Goal: Information Seeking & Learning: Learn about a topic

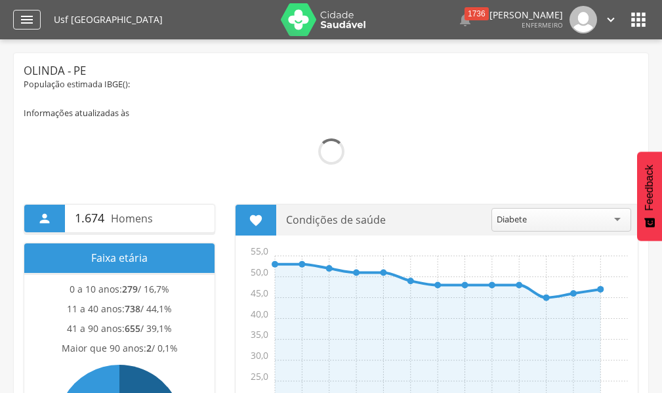
click at [22, 20] on icon "" at bounding box center [27, 20] width 16 height 16
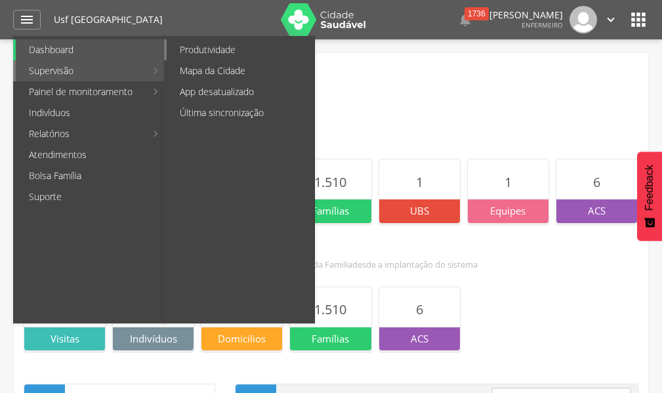
click at [203, 41] on link "Produtividade" at bounding box center [241, 49] width 148 height 21
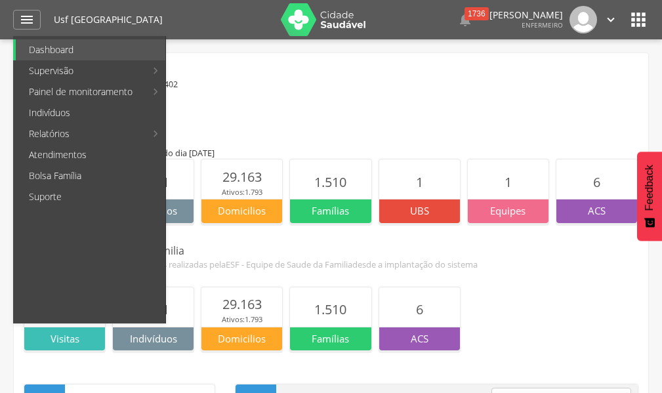
type input "**********"
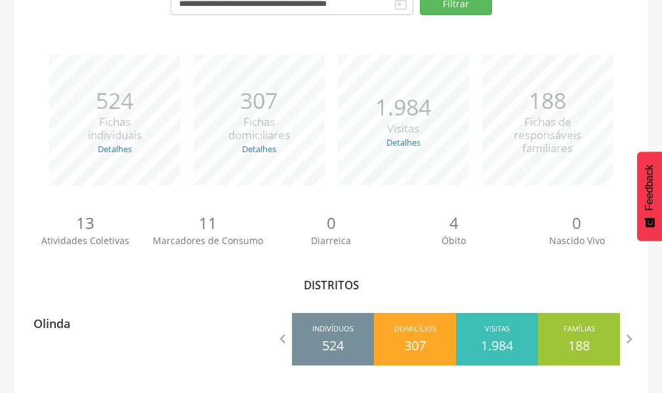
scroll to position [149, 0]
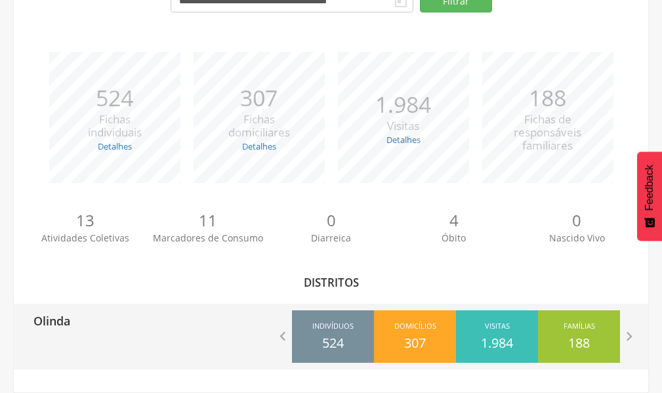
click at [124, 320] on div "Olinda" at bounding box center [172, 320] width 317 height 33
type input "**********"
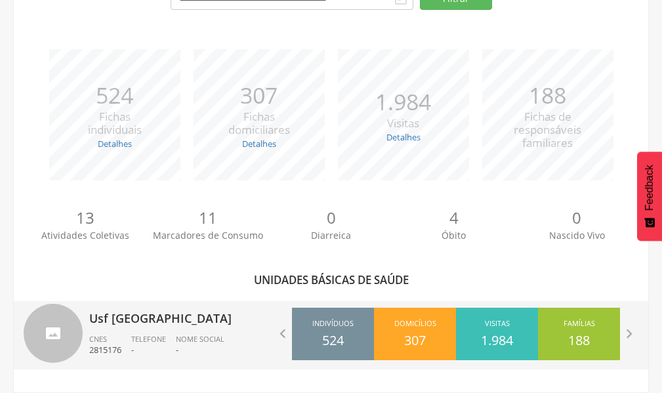
click at [167, 331] on div "Usf [GEOGRAPHIC_DATA] CNES 2815176 Telefone - Nome Social -" at bounding box center [205, 335] width 232 height 68
type input "**********"
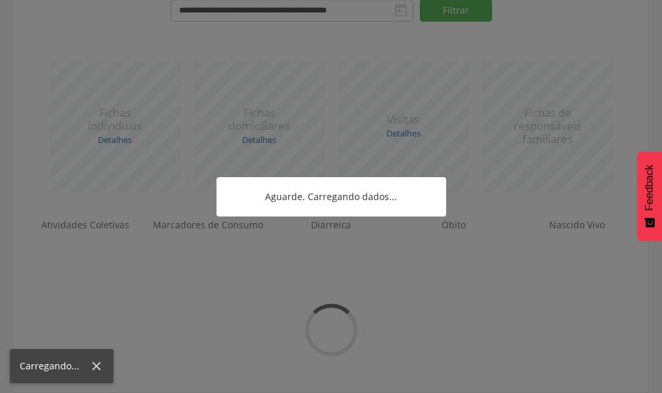
scroll to position [157, 0]
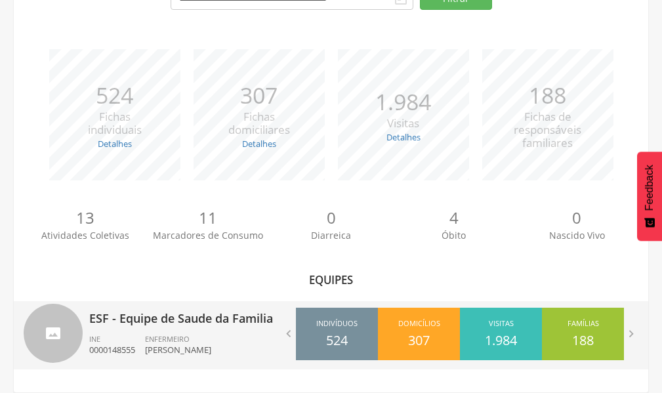
click at [202, 326] on p "ESF - Equipe de Saude da Familia" at bounding box center [205, 314] width 232 height 26
type input "**********"
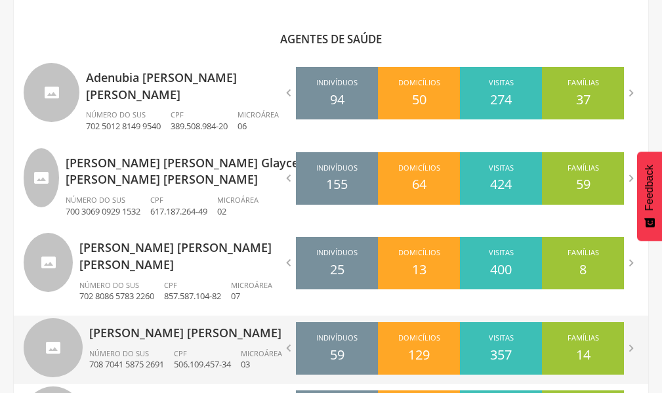
scroll to position [420, 0]
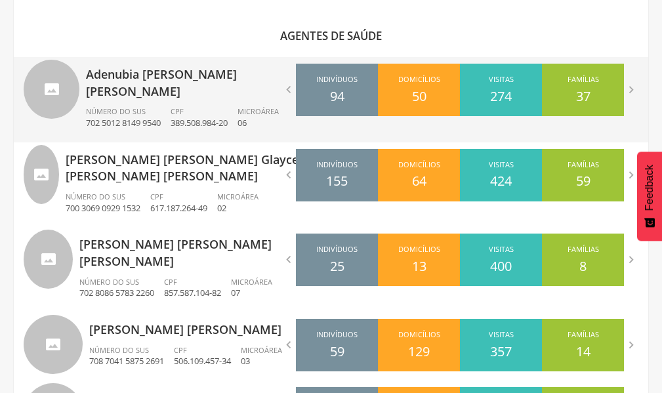
click at [233, 82] on p "Adenubia [PERSON_NAME] [PERSON_NAME]" at bounding box center [203, 78] width 235 height 43
type input "**********"
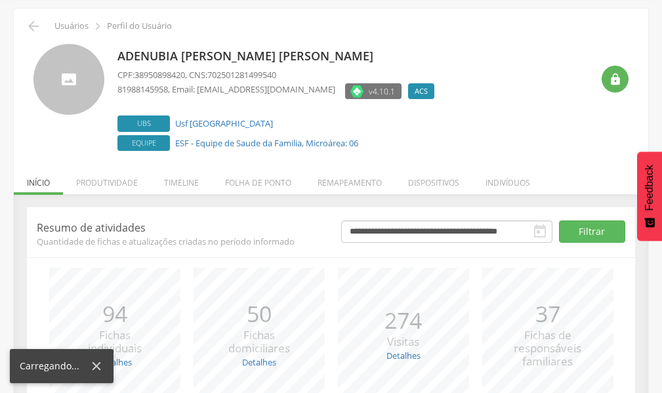
scroll to position [166, 0]
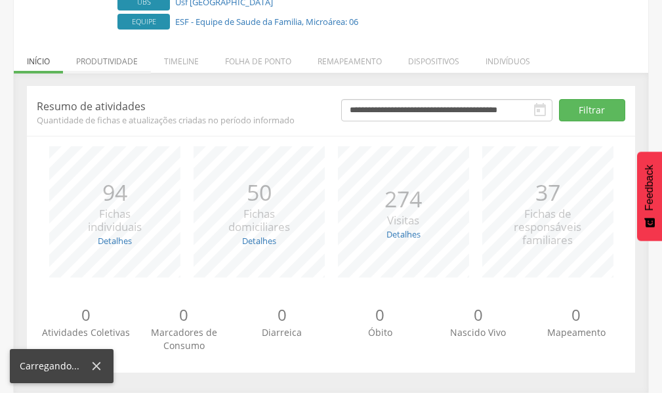
click at [125, 59] on li "Produtividade" at bounding box center [107, 58] width 88 height 31
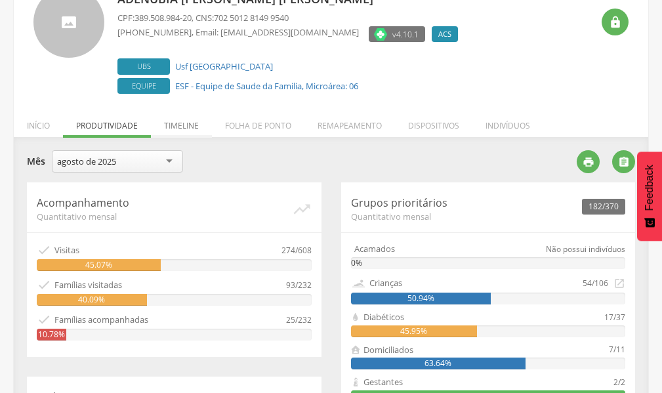
scroll to position [26, 0]
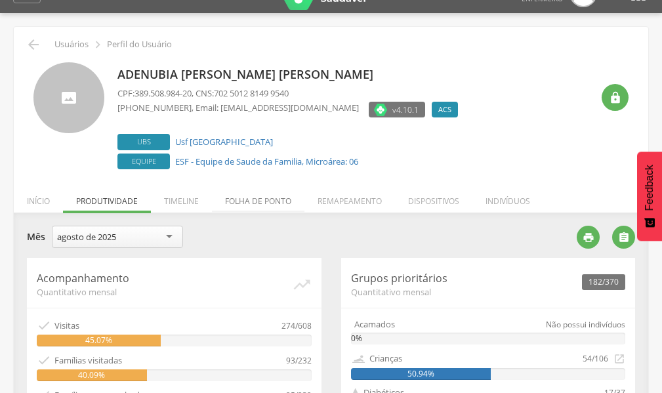
click at [241, 199] on li "Folha de ponto" at bounding box center [258, 197] width 92 height 31
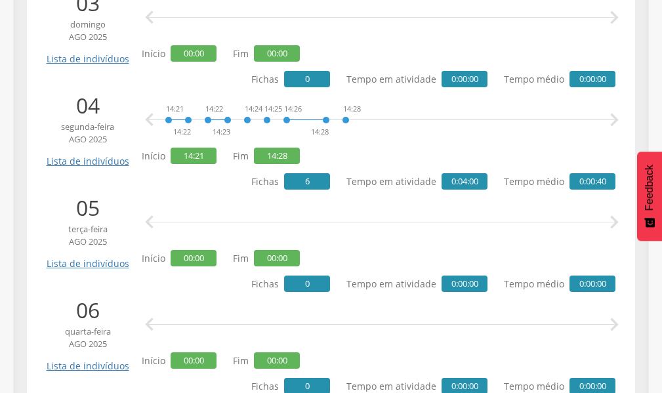
scroll to position [551, 0]
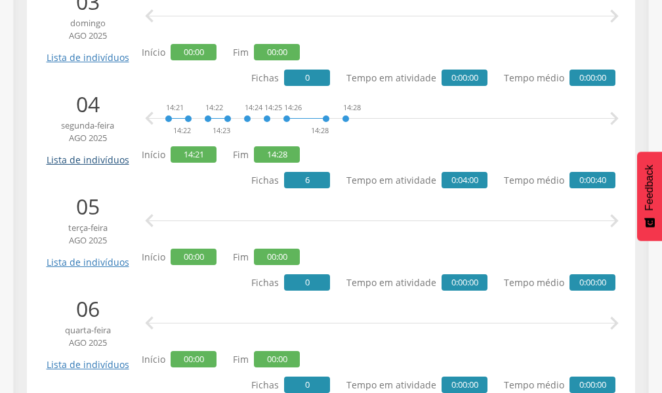
click at [105, 162] on link "Lista de indivíduos" at bounding box center [87, 155] width 89 height 23
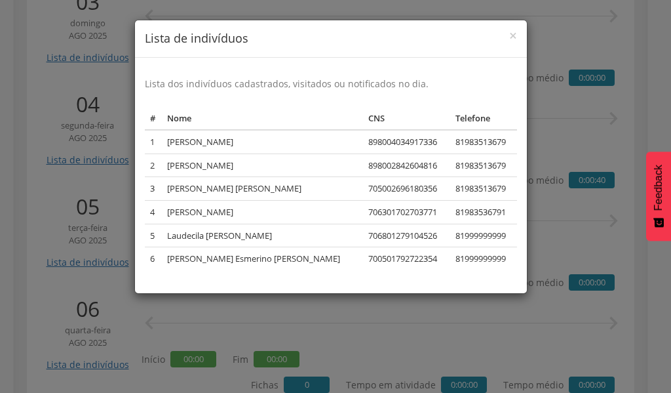
click at [58, 215] on div "× Lista de indivíduos Lista dos indivíduos cadastrados, visitados ou notificado…" at bounding box center [335, 196] width 671 height 393
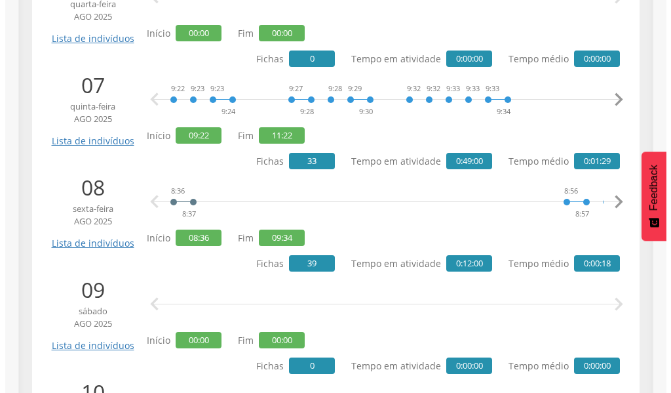
scroll to position [879, 0]
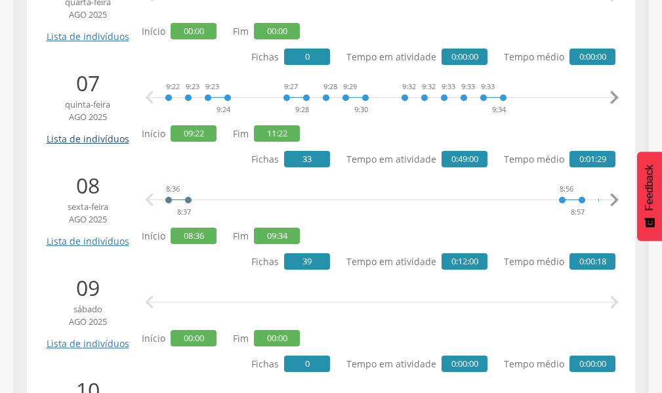
click at [108, 140] on link "Lista de indivíduos" at bounding box center [87, 134] width 89 height 23
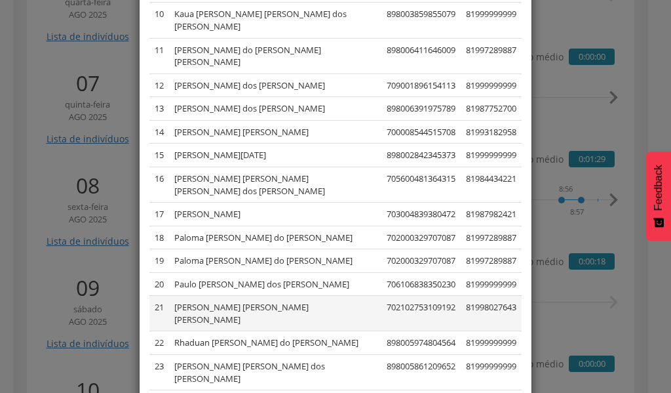
scroll to position [363, 0]
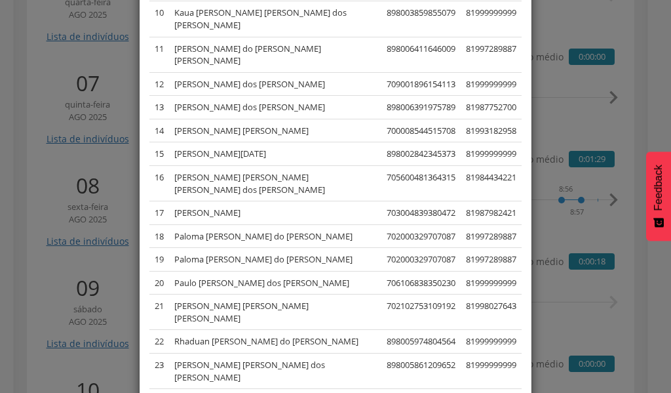
click at [53, 186] on div "× Lista de indivíduos Lista dos indivíduos cadastrados, visitados ou notificado…" at bounding box center [335, 196] width 671 height 393
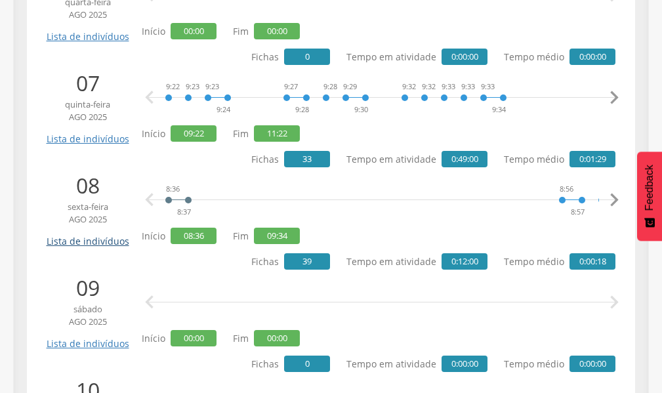
click at [85, 243] on link "Lista de indivíduos" at bounding box center [87, 236] width 89 height 23
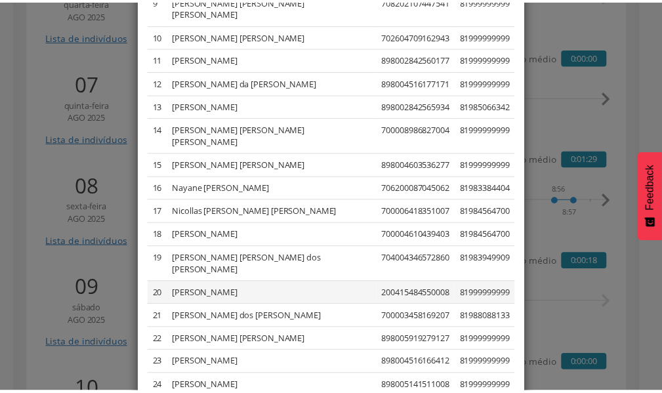
scroll to position [457, 0]
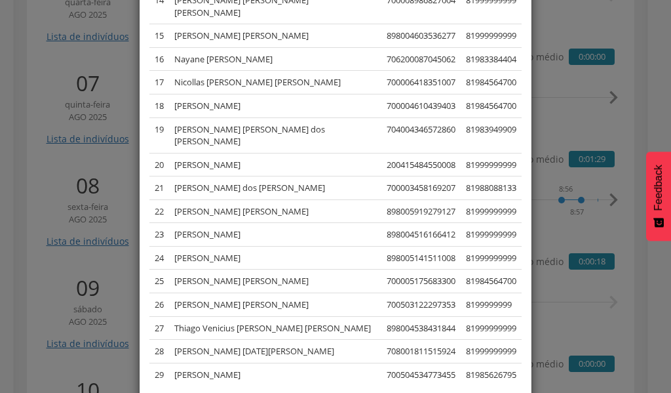
click at [41, 273] on div "× Lista de indivíduos Lista dos indivíduos cadastrados, visitados ou notificado…" at bounding box center [335, 196] width 671 height 393
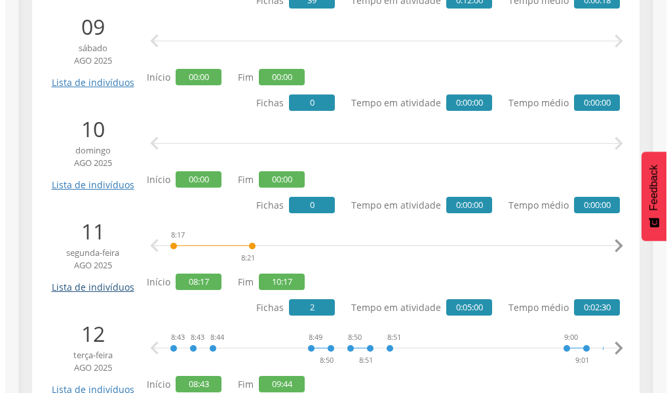
scroll to position [1141, 0]
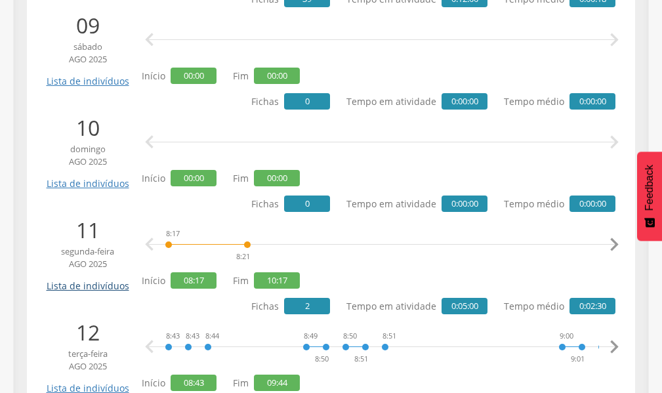
click at [96, 283] on link "Lista de indivíduos" at bounding box center [87, 280] width 89 height 23
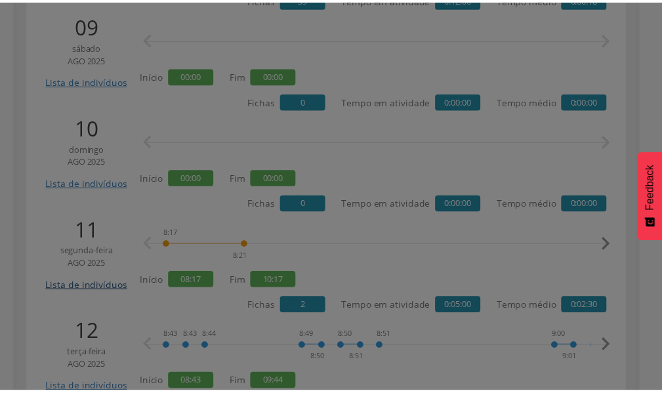
scroll to position [0, 0]
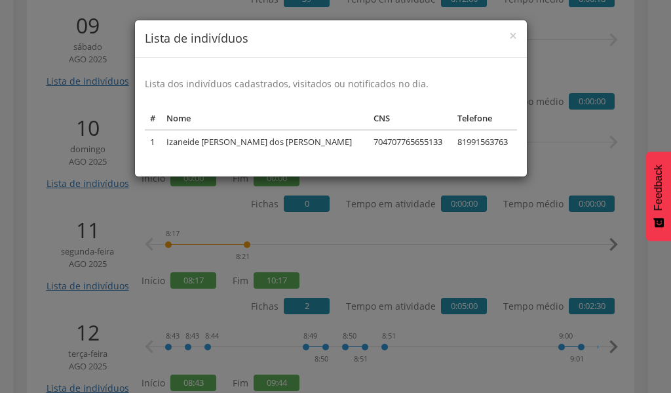
click at [50, 212] on div "× Lista de indivíduos Lista dos indivíduos cadastrados, visitados ou notificado…" at bounding box center [335, 196] width 671 height 393
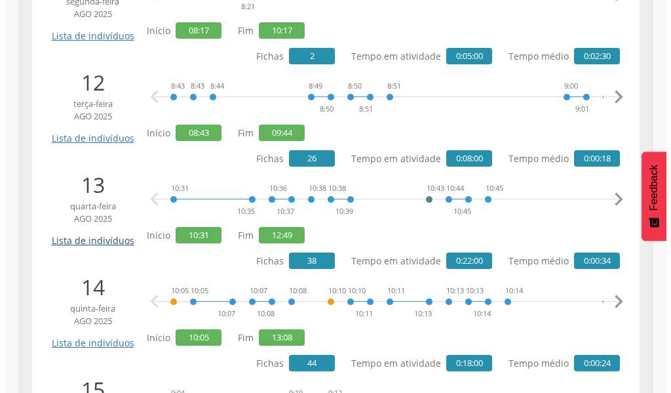
scroll to position [1403, 0]
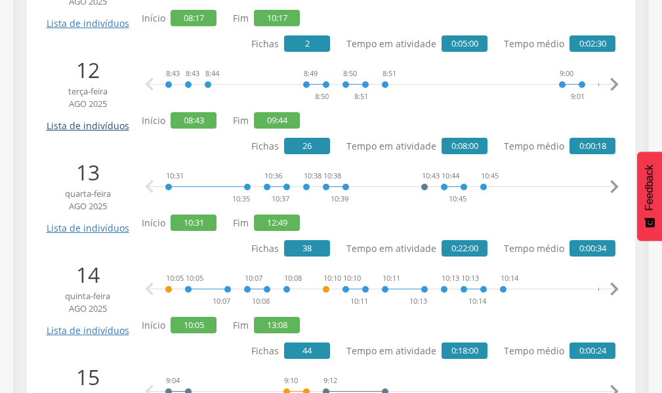
click at [89, 128] on link "Lista de indivíduos" at bounding box center [87, 120] width 89 height 23
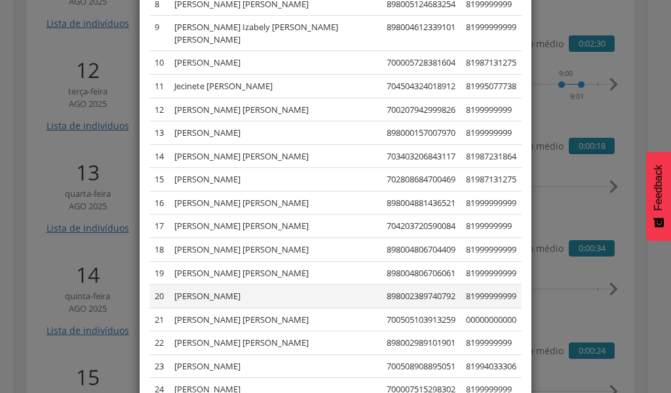
scroll to position [387, 0]
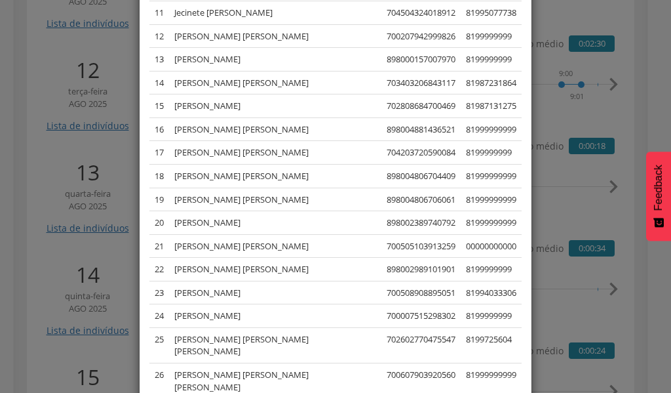
click at [57, 197] on div "× Lista de indivíduos Lista dos indivíduos cadastrados, visitados ou notificado…" at bounding box center [335, 196] width 671 height 393
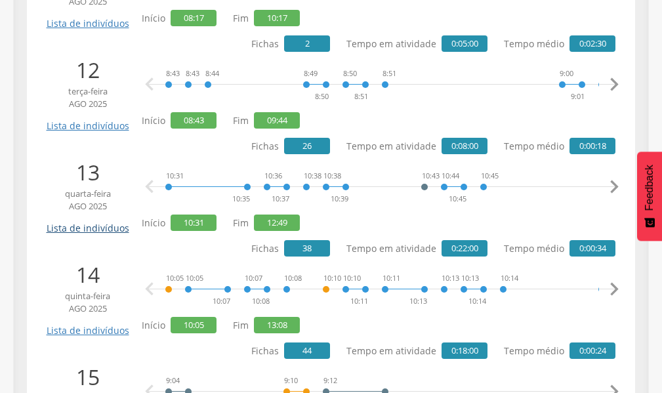
click at [75, 231] on link "Lista de indivíduos" at bounding box center [87, 223] width 89 height 23
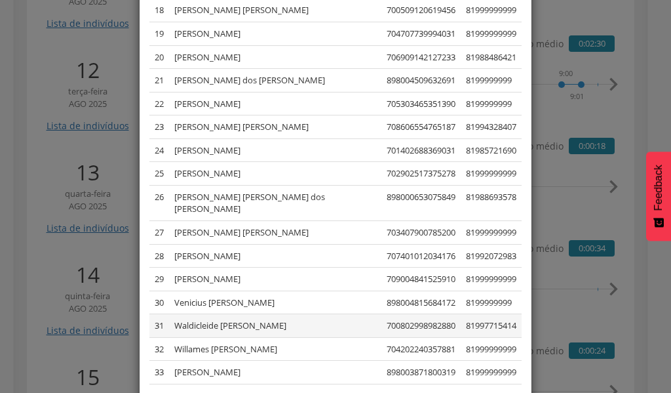
scroll to position [573, 0]
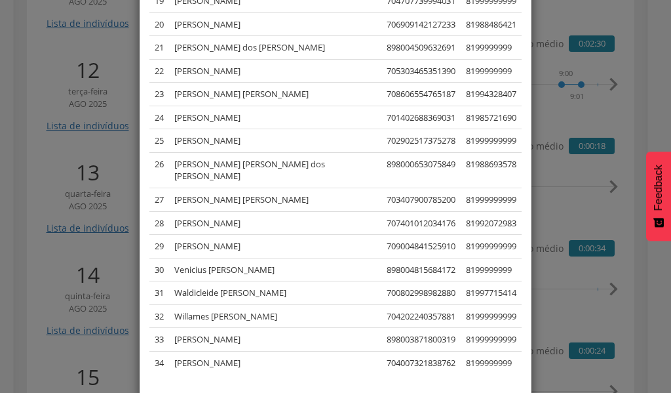
click at [48, 237] on div "× Lista de indivíduos Lista dos indivíduos cadastrados, visitados ou notificado…" at bounding box center [335, 196] width 671 height 393
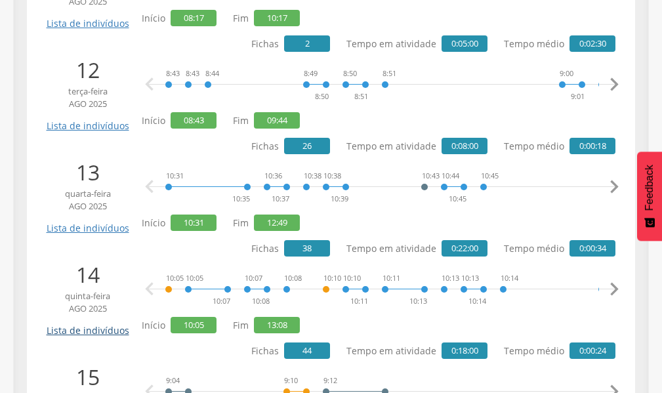
click at [79, 330] on link "Lista de indivíduos" at bounding box center [87, 325] width 89 height 23
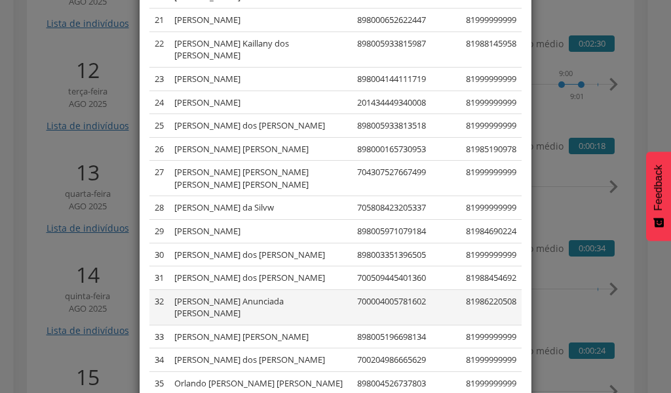
scroll to position [713, 0]
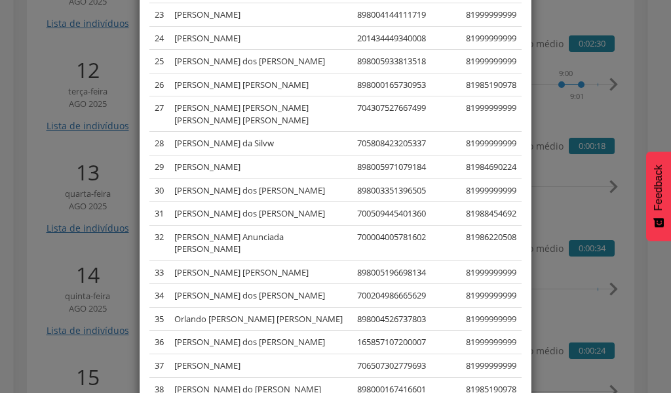
click at [56, 263] on div "× Lista de indivíduos Lista dos indivíduos cadastrados, visitados ou notificado…" at bounding box center [335, 196] width 671 height 393
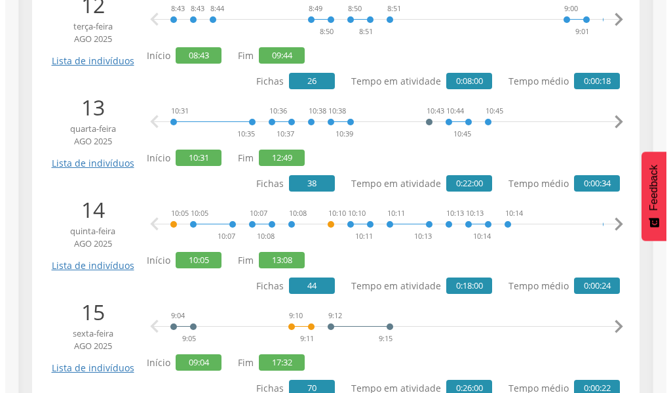
scroll to position [1600, 0]
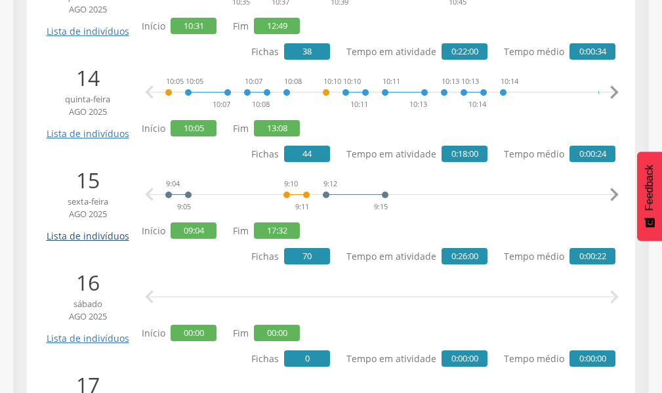
click at [109, 233] on link "Lista de indivíduos" at bounding box center [87, 231] width 89 height 23
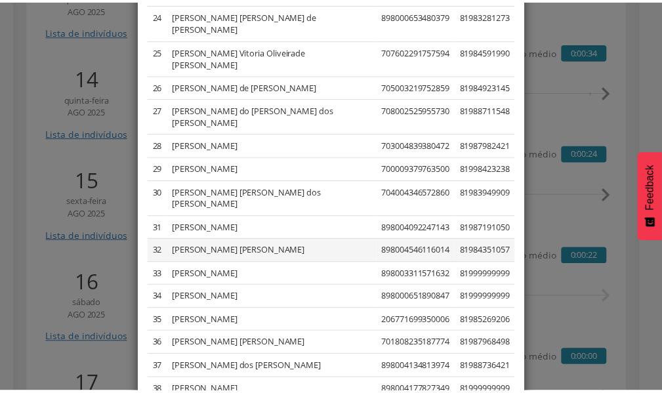
scroll to position [713, 0]
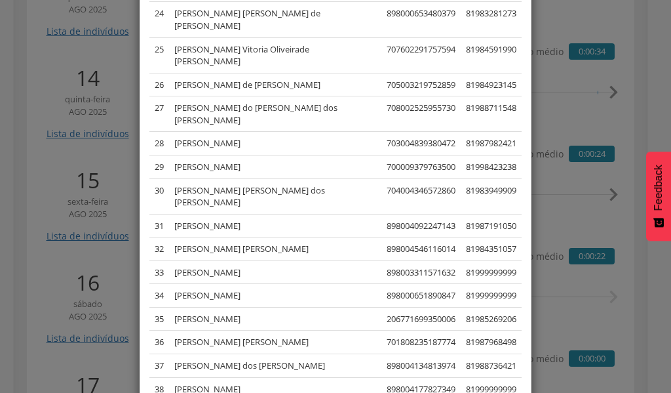
click at [69, 283] on div "× Lista de indivíduos Lista dos indivíduos cadastrados, visitados ou notificado…" at bounding box center [335, 196] width 671 height 393
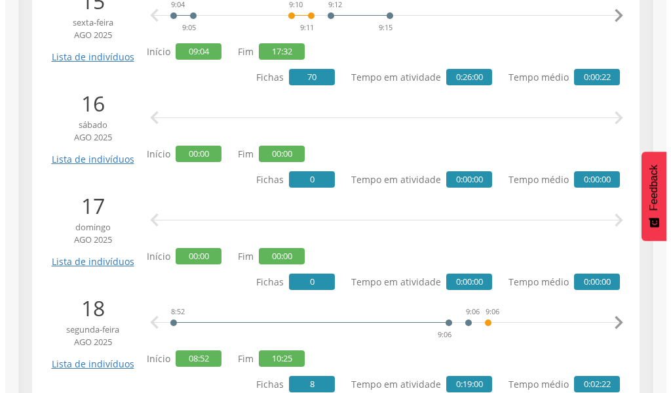
scroll to position [1796, 0]
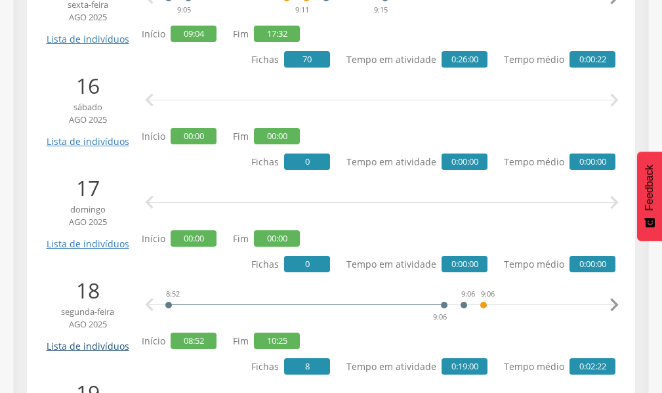
click at [99, 347] on link "Lista de indivíduos" at bounding box center [87, 341] width 89 height 23
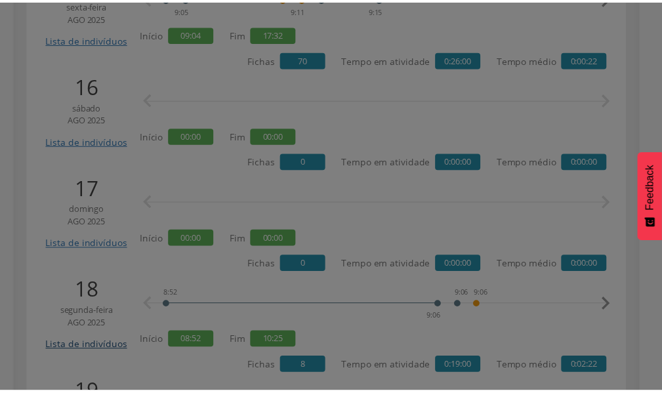
scroll to position [0, 0]
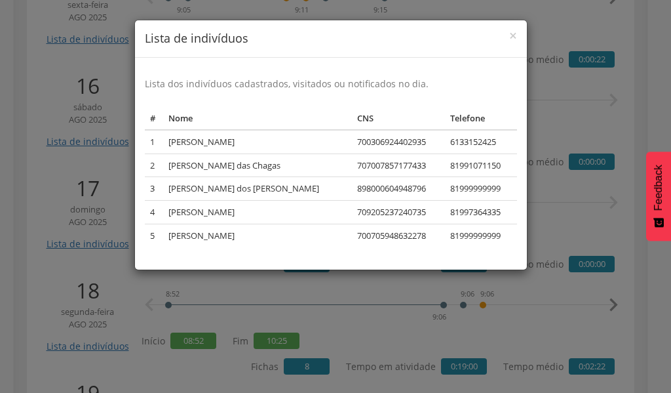
click at [50, 281] on div "× Lista de indivíduos Lista dos indivíduos cadastrados, visitados ou notificado…" at bounding box center [335, 196] width 671 height 393
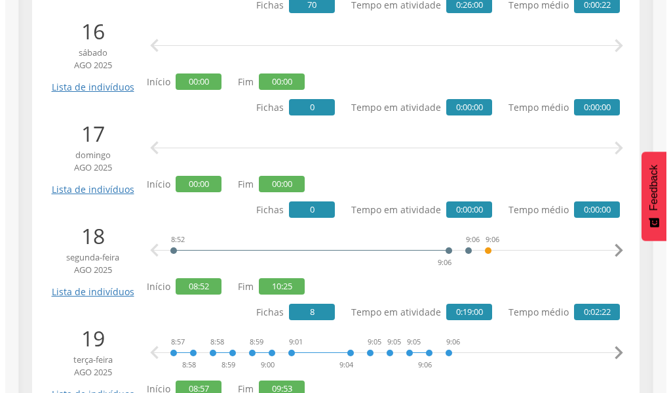
scroll to position [1993, 0]
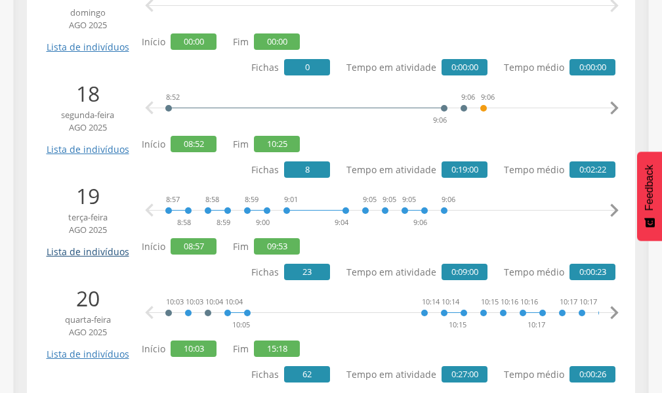
click at [89, 250] on link "Lista de indivíduos" at bounding box center [87, 246] width 89 height 23
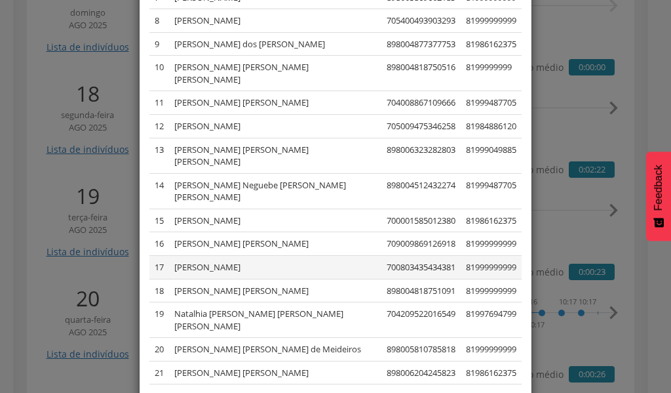
scroll to position [294, 0]
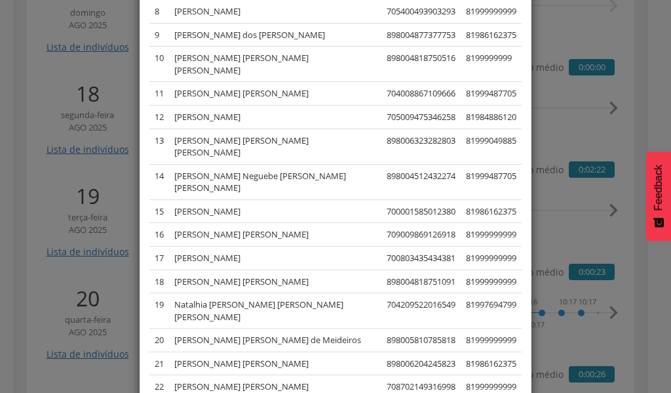
click at [66, 283] on div "× Lista de indivíduos Lista dos indivíduos cadastrados, visitados ou notificado…" at bounding box center [335, 196] width 671 height 393
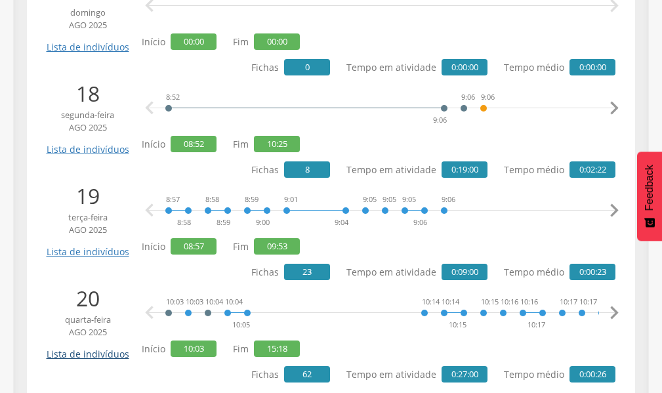
click at [88, 355] on link "Lista de indivíduos" at bounding box center [87, 349] width 89 height 23
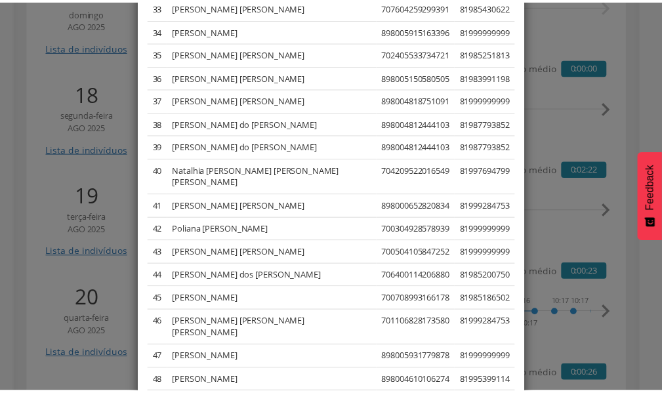
scroll to position [958, 0]
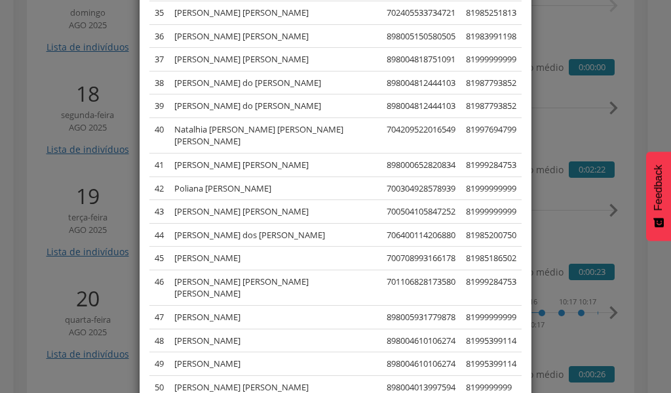
click at [54, 296] on div "× Lista de indivíduos Lista dos indivíduos cadastrados, visitados ou notificado…" at bounding box center [335, 196] width 671 height 393
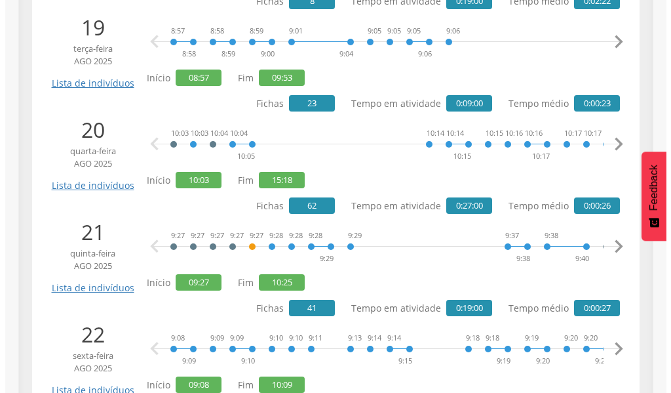
scroll to position [2190, 0]
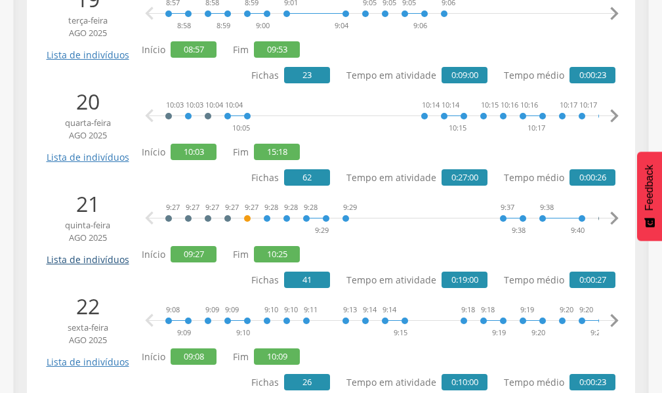
click at [88, 264] on link "Lista de indivíduos" at bounding box center [87, 254] width 89 height 23
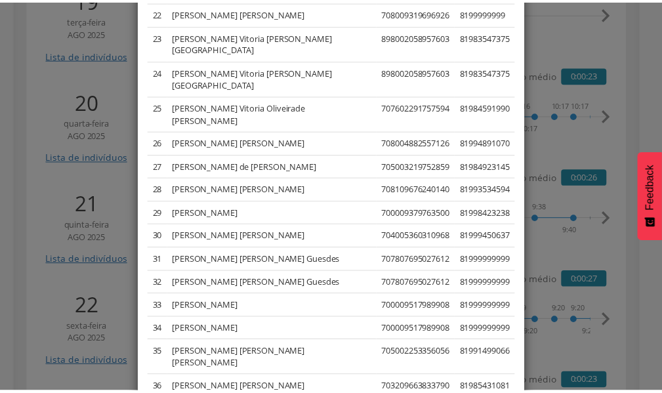
scroll to position [643, 0]
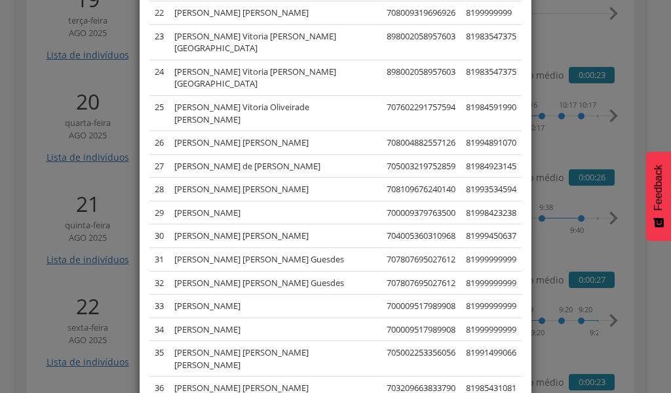
click at [77, 260] on div "× Lista de indivíduos Lista dos indivíduos cadastrados, visitados ou notificado…" at bounding box center [335, 196] width 671 height 393
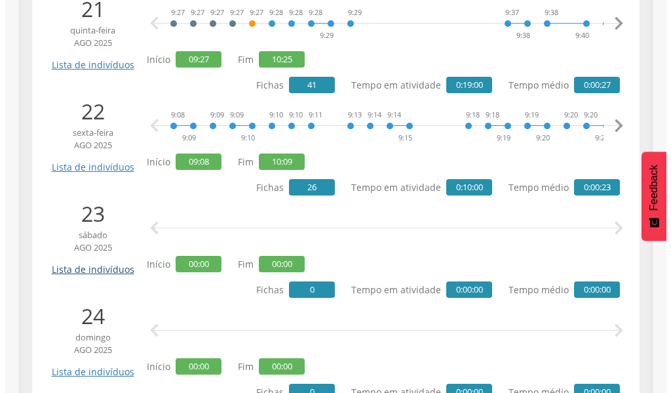
scroll to position [2386, 0]
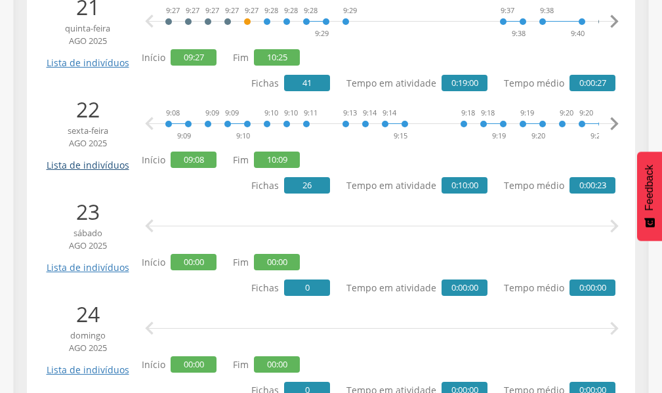
click at [106, 163] on link "Lista de indivíduos" at bounding box center [87, 160] width 89 height 23
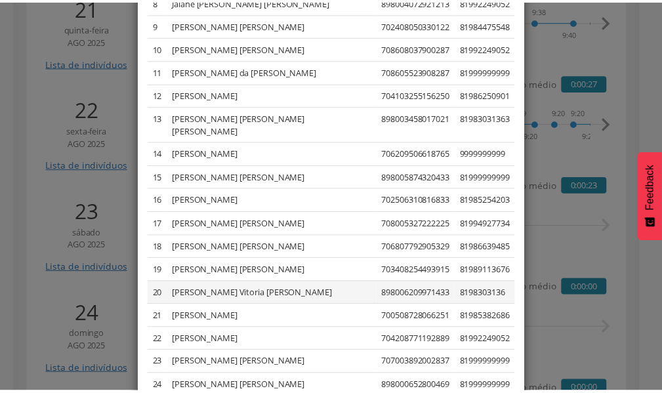
scroll to position [387, 0]
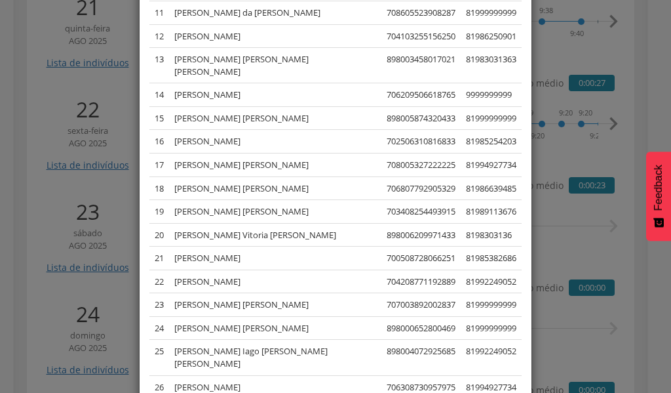
click at [29, 111] on div "× Lista de indivíduos Lista dos indivíduos cadastrados, visitados ou notificado…" at bounding box center [335, 196] width 671 height 393
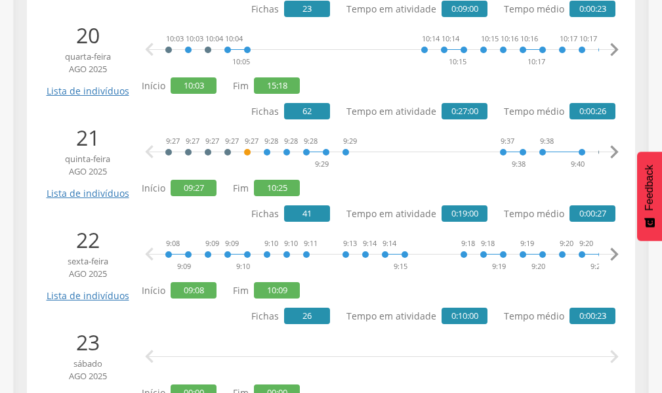
scroll to position [2255, 0]
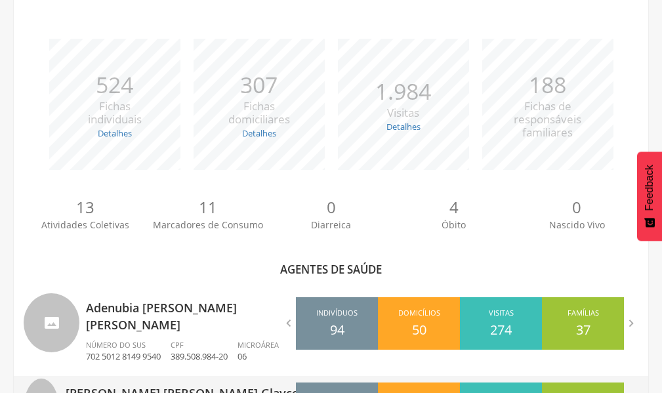
scroll to position [517, 0]
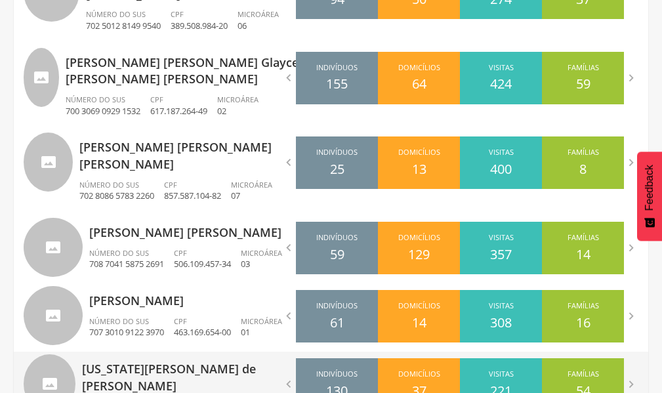
click at [167, 351] on div "[US_STATE][PERSON_NAME] de [PERSON_NAME] Número do SUS 700 4009 3184 0342 CPF 5…" at bounding box center [201, 393] width 239 height 85
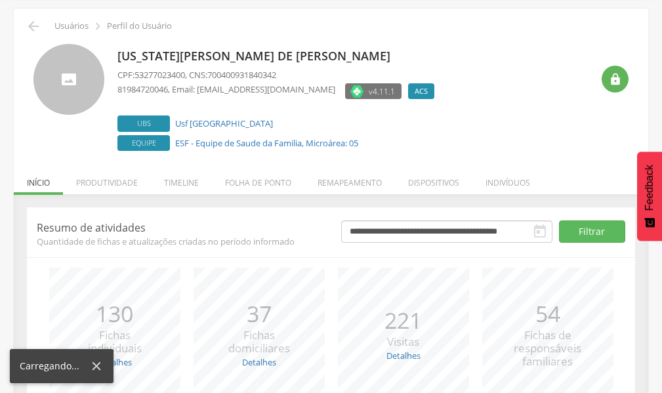
scroll to position [166, 0]
